Goal: Task Accomplishment & Management: Manage account settings

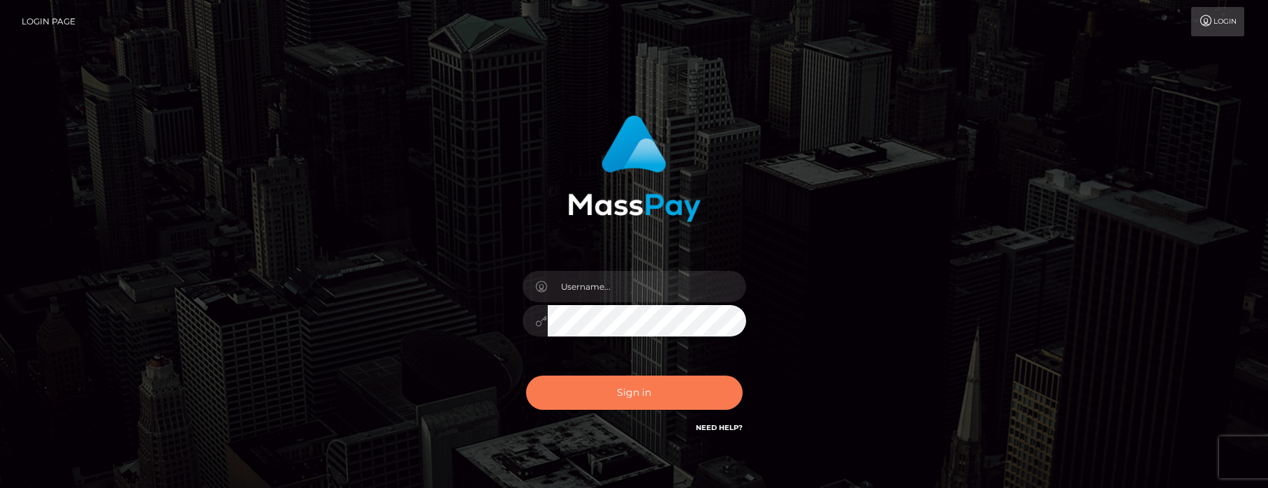
click at [620, 392] on button "Sign in" at bounding box center [634, 393] width 217 height 34
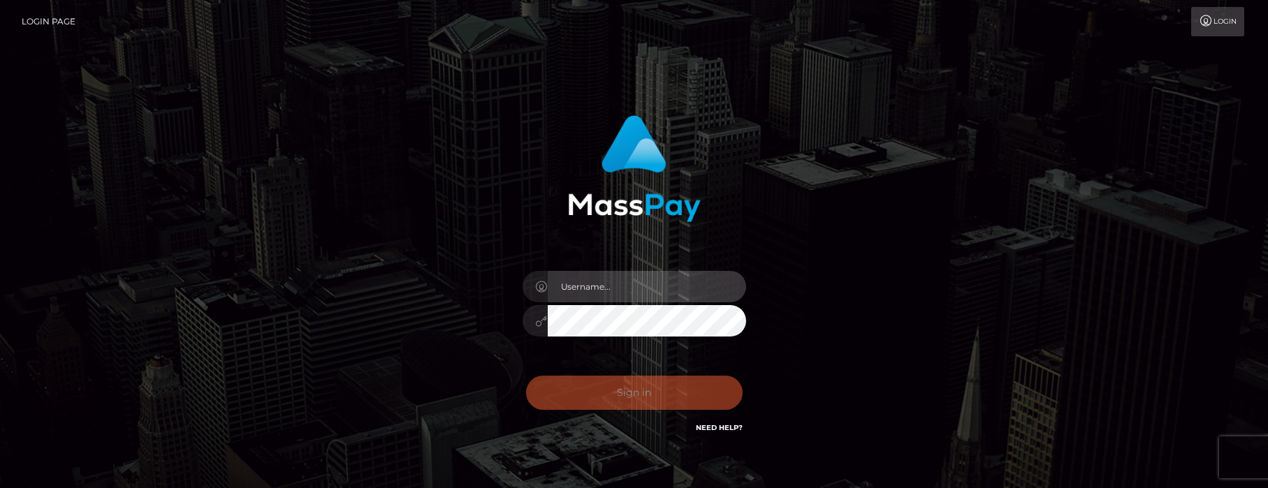
type input "[PERSON_NAME].tilia"
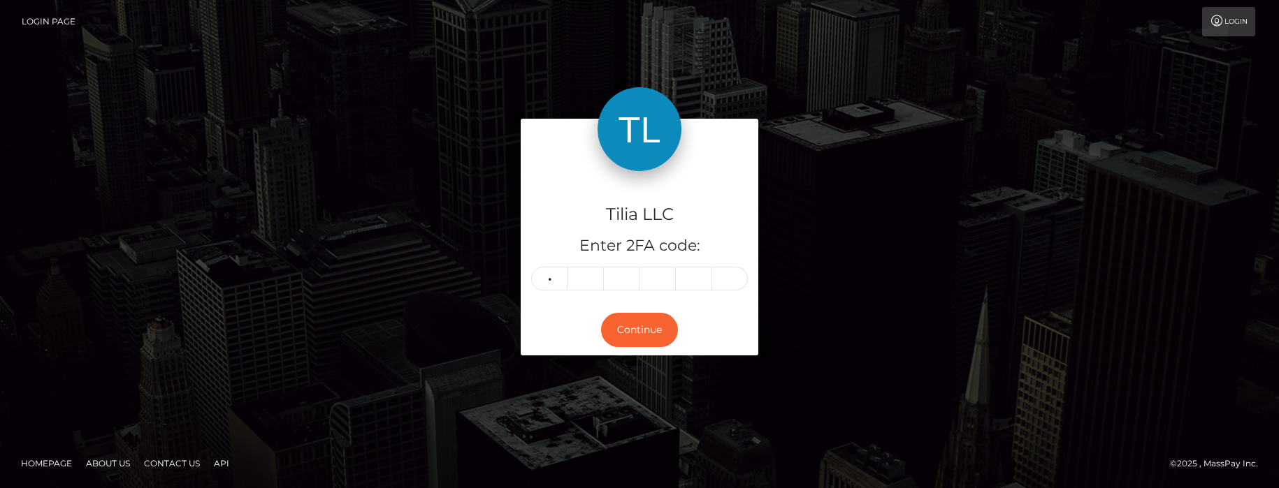
type input "7"
type input "5"
type input "7"
type input "6"
type input "8"
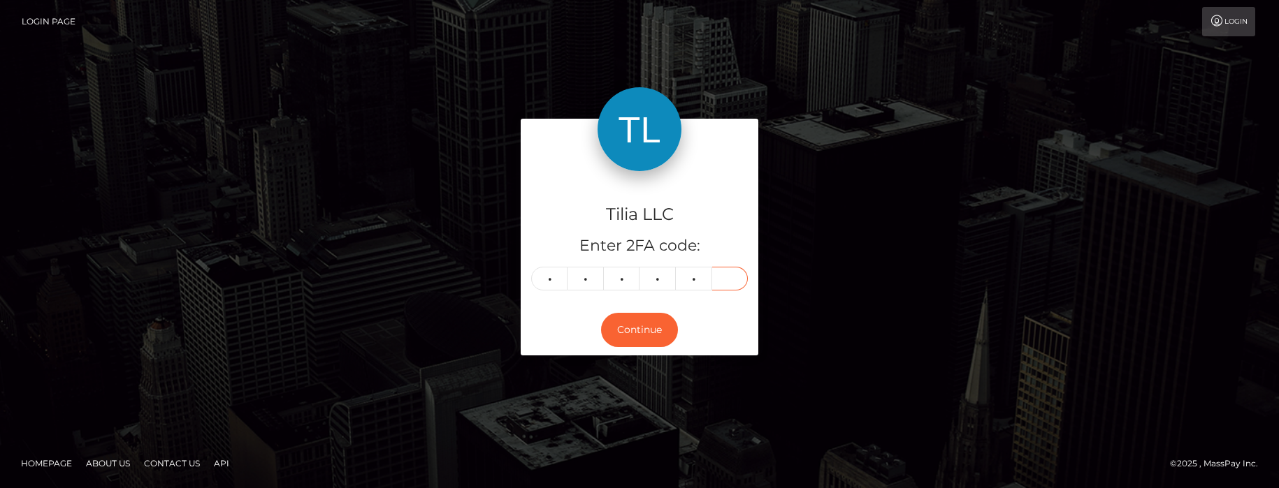
type input "3"
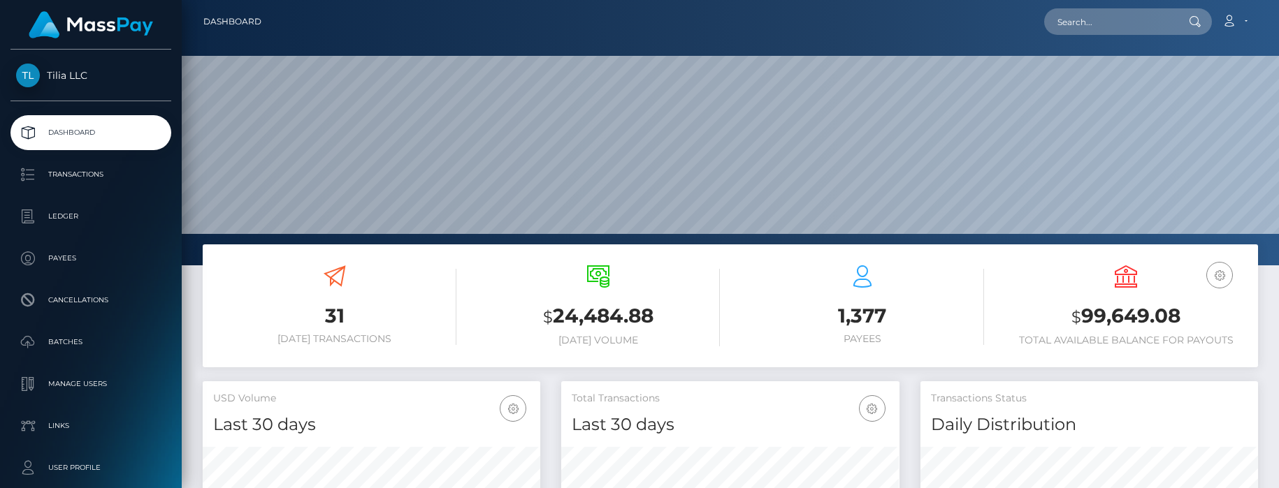
scroll to position [248, 338]
